Goal: Transaction & Acquisition: Download file/media

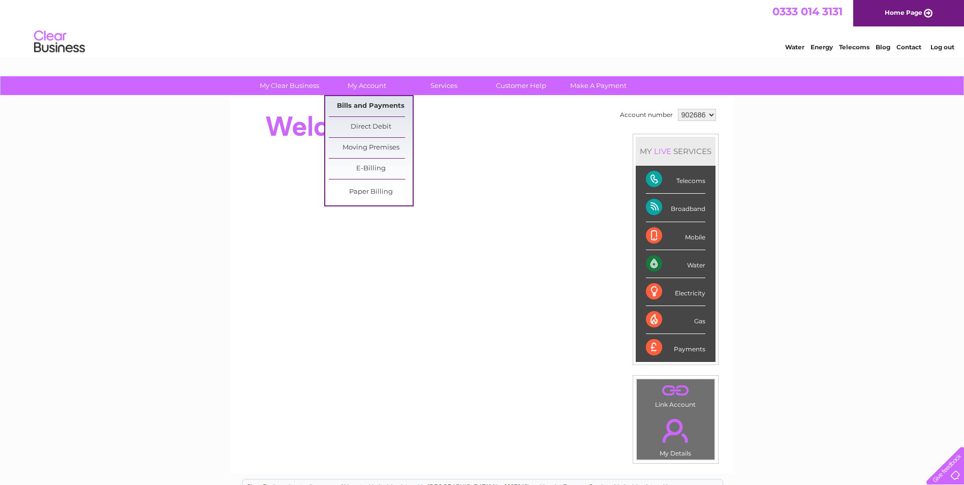
click at [355, 105] on link "Bills and Payments" at bounding box center [371, 106] width 84 height 20
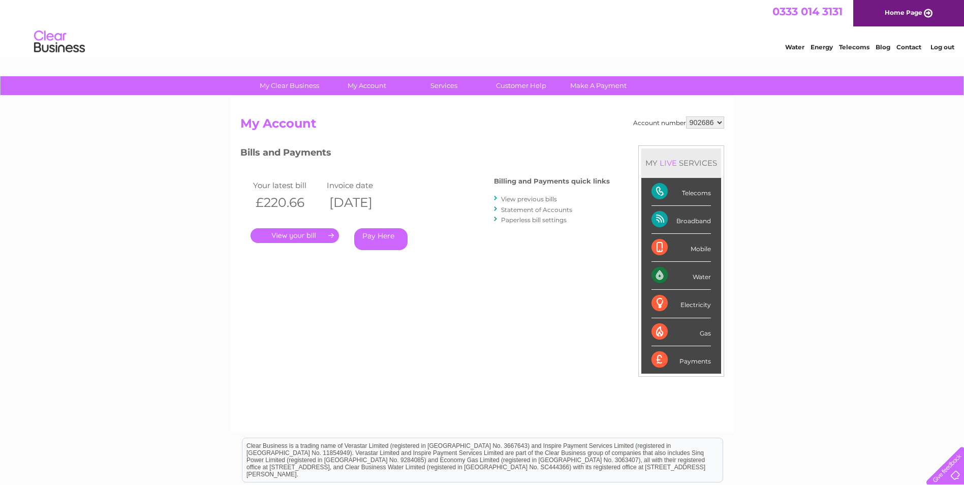
click at [292, 239] on link "." at bounding box center [295, 235] width 88 height 15
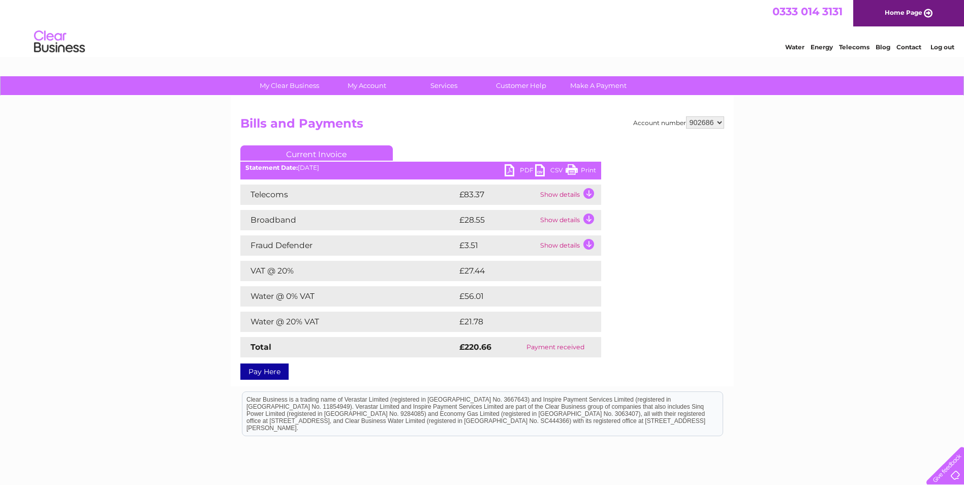
click at [509, 169] on link "PDF" at bounding box center [520, 171] width 31 height 15
